Goal: Complete application form

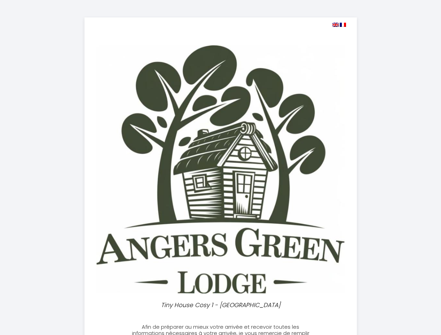
select select
click at [335, 25] on img at bounding box center [335, 25] width 6 height 4
select select
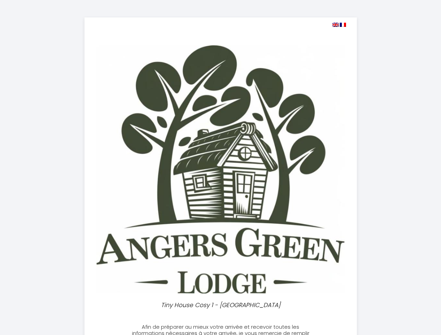
select select
click at [343, 25] on img at bounding box center [342, 25] width 6 height 4
select select
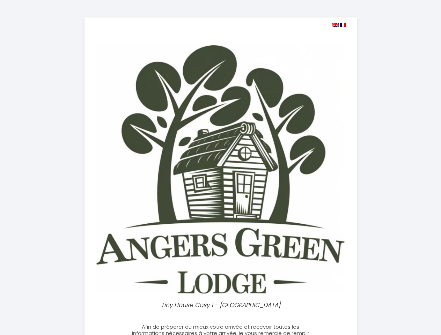
select select
